Goal: Navigation & Orientation: Find specific page/section

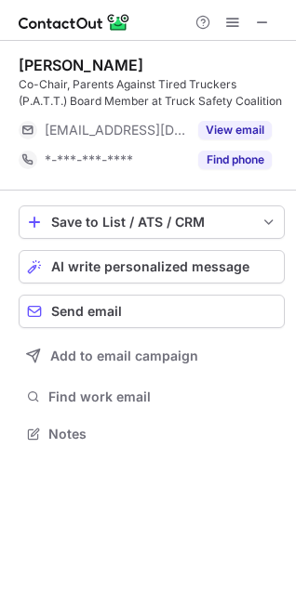
scroll to position [421, 296]
click at [270, 25] on button at bounding box center [262, 22] width 22 height 22
